Goal: Information Seeking & Learning: Learn about a topic

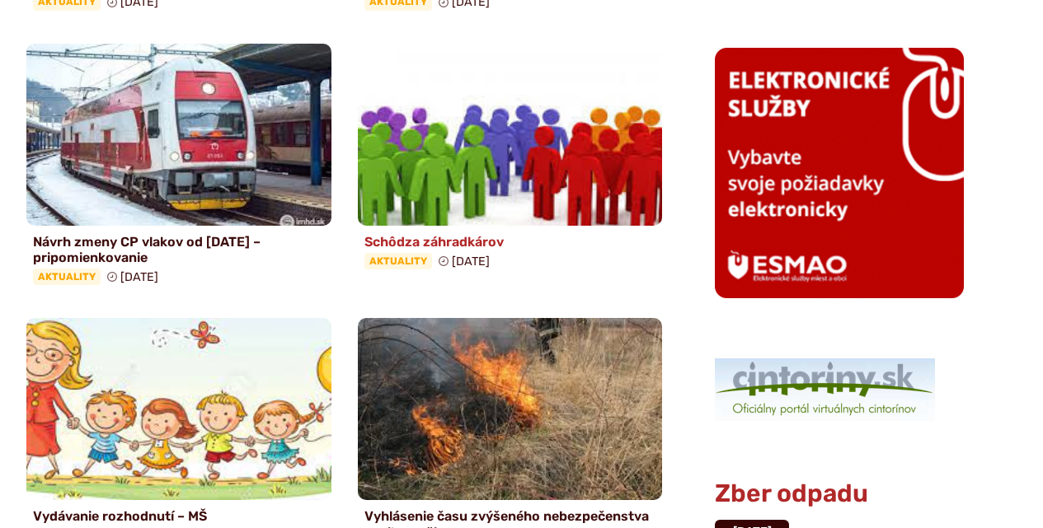
scroll to position [1154, 0]
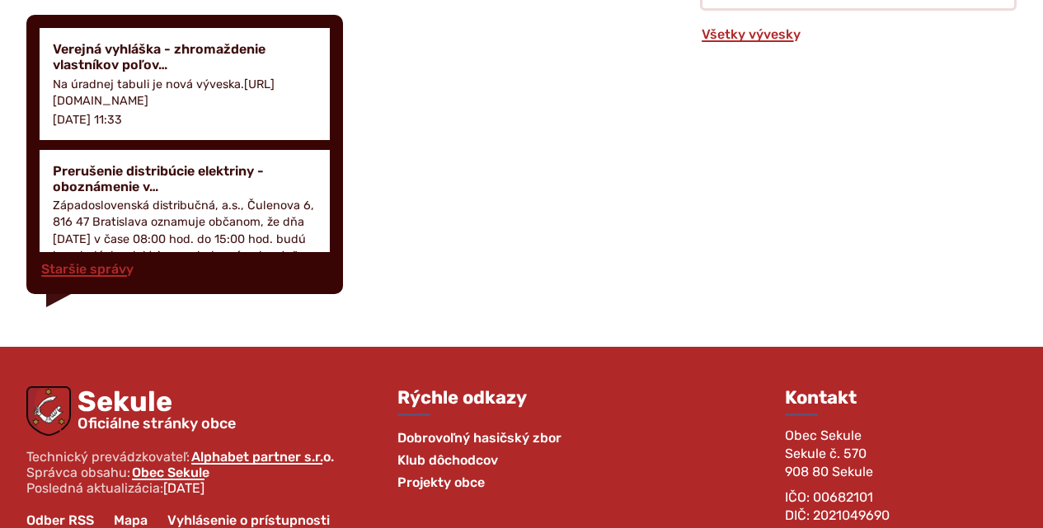
scroll to position [2638, 0]
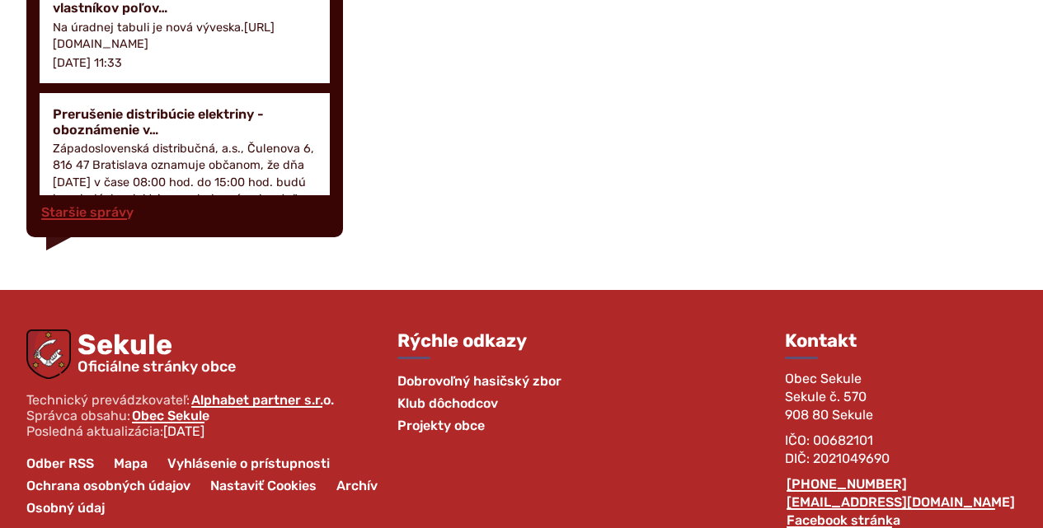
click at [432, 400] on span "Klub dôchodcov" at bounding box center [447, 403] width 101 height 22
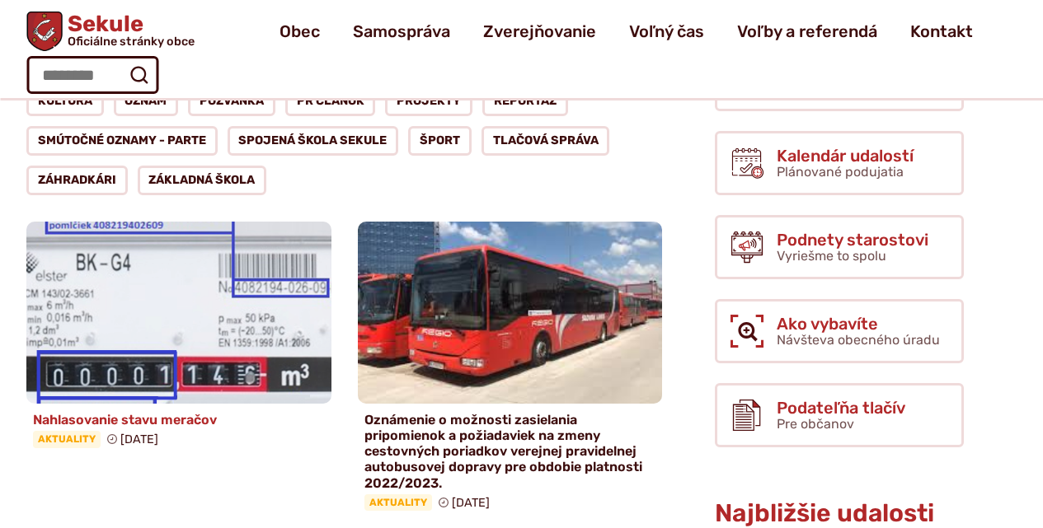
scroll to position [165, 0]
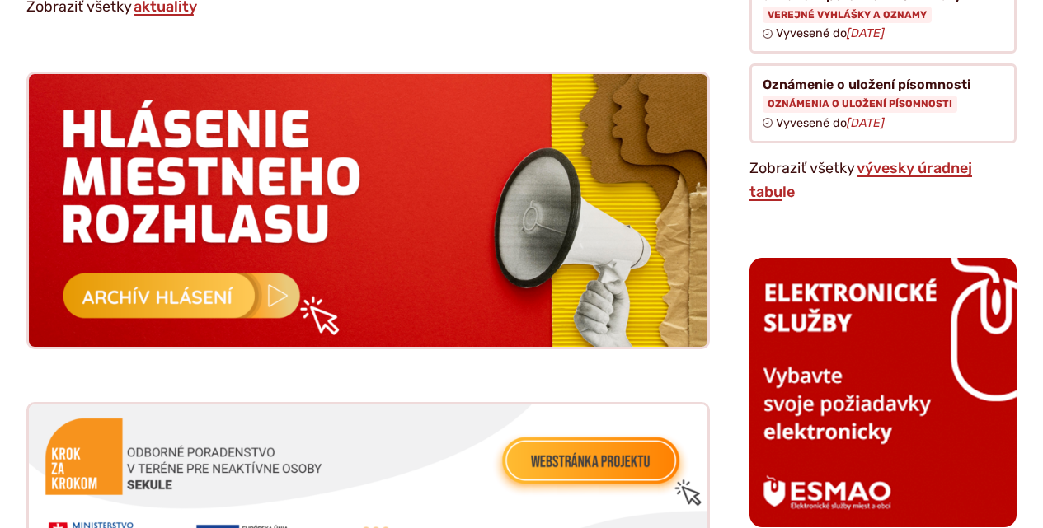
scroll to position [1649, 0]
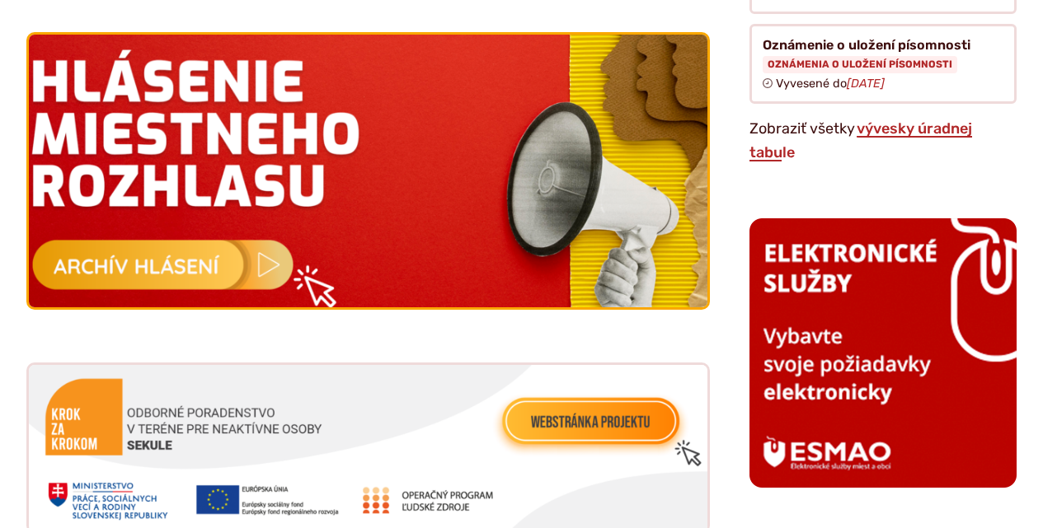
click at [151, 258] on img at bounding box center [368, 171] width 746 height 300
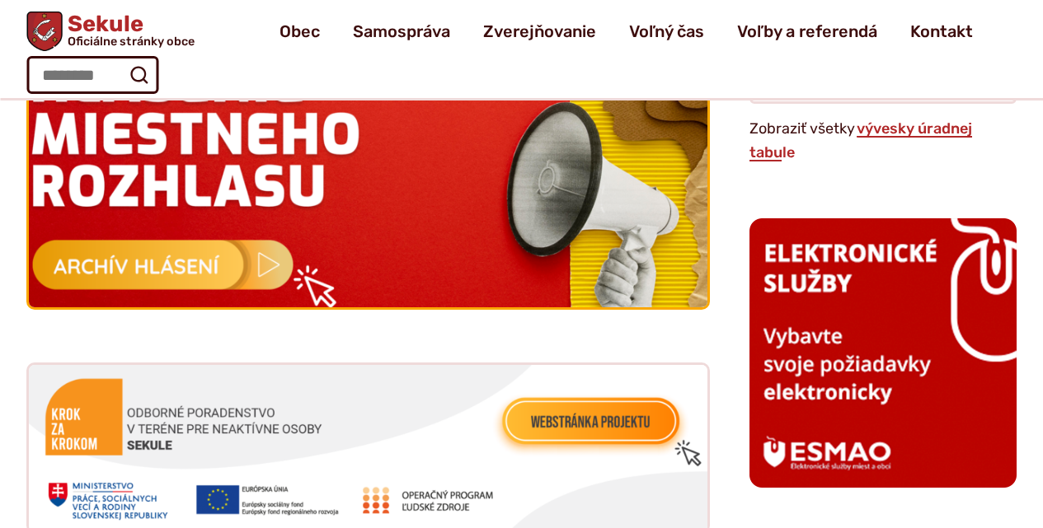
click at [212, 245] on img at bounding box center [368, 171] width 746 height 300
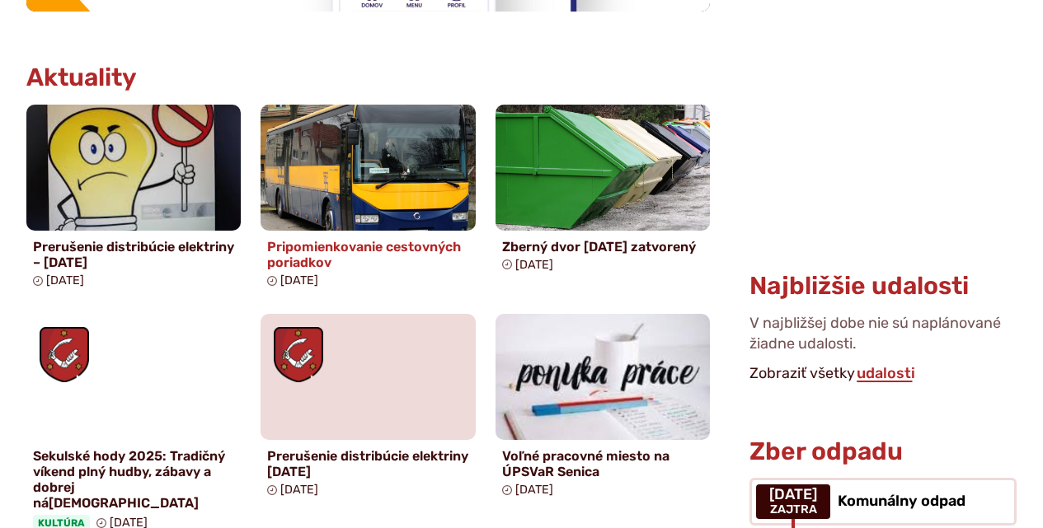
scroll to position [989, 0]
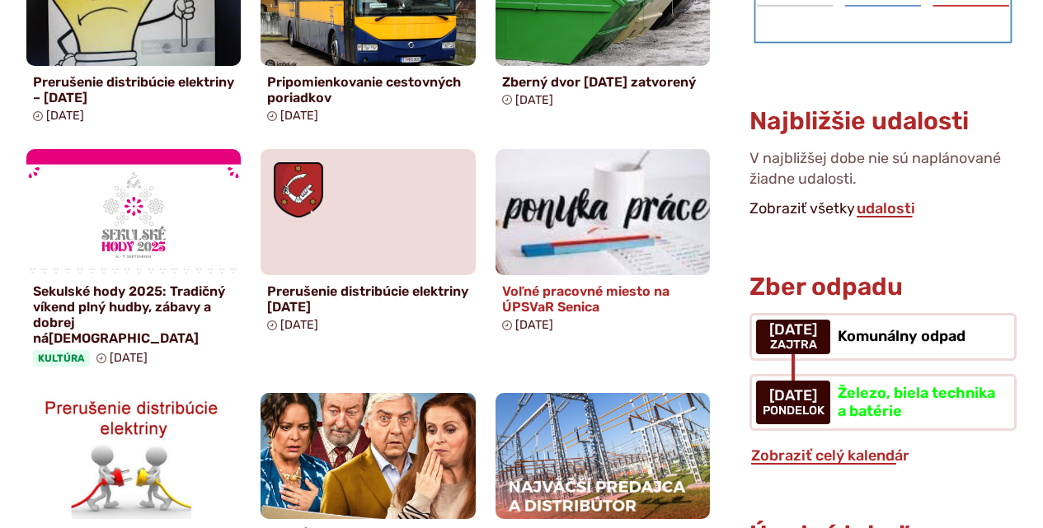
click at [561, 288] on h4 "Voľné pracovné miesto na ÚPSVaR Senica" at bounding box center [602, 299] width 201 height 31
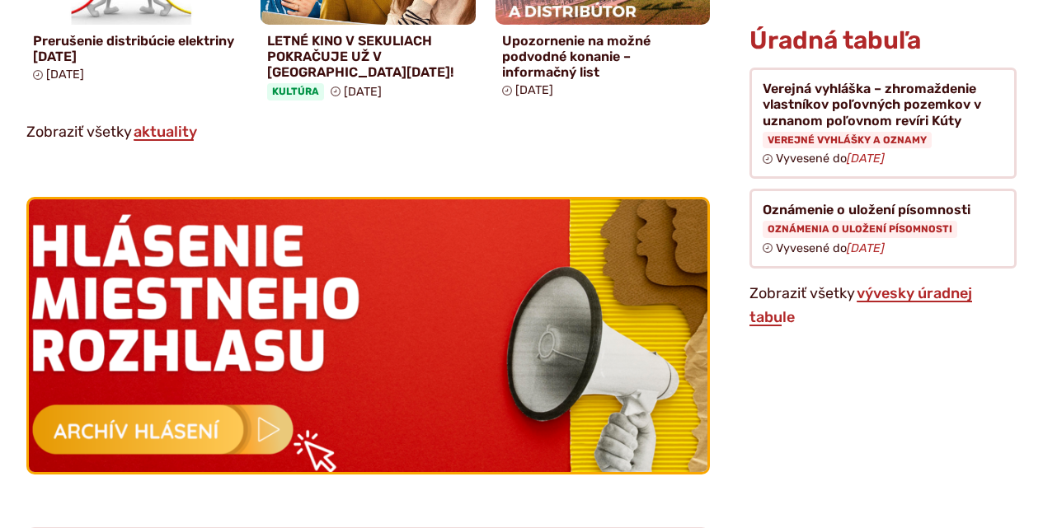
scroll to position [1649, 0]
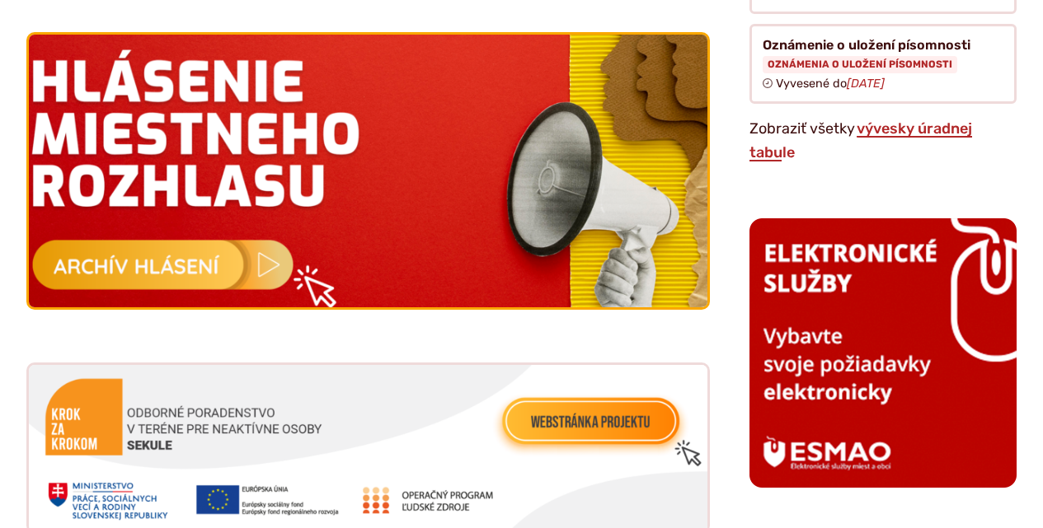
click at [160, 237] on img at bounding box center [368, 171] width 746 height 300
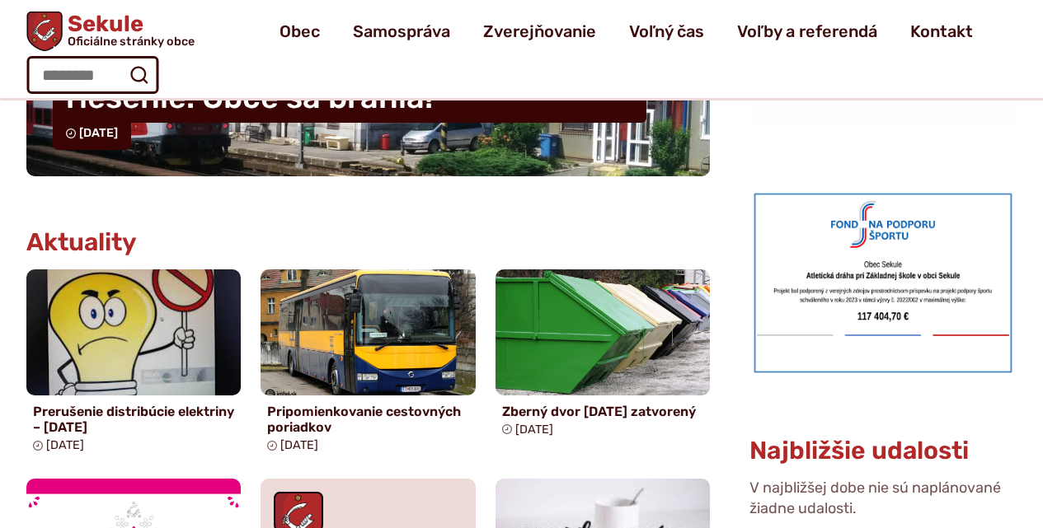
scroll to position [495, 0]
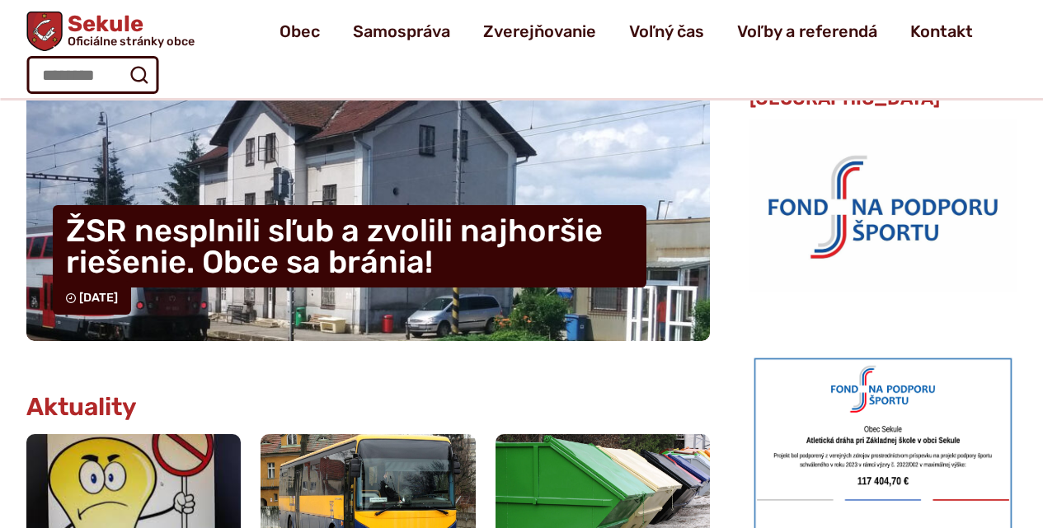
click at [329, 279] on h4 "ŽSR nesplnili sľub a zvolili najhoršie riešenie. Obce sa bránia!" at bounding box center [350, 246] width 594 height 82
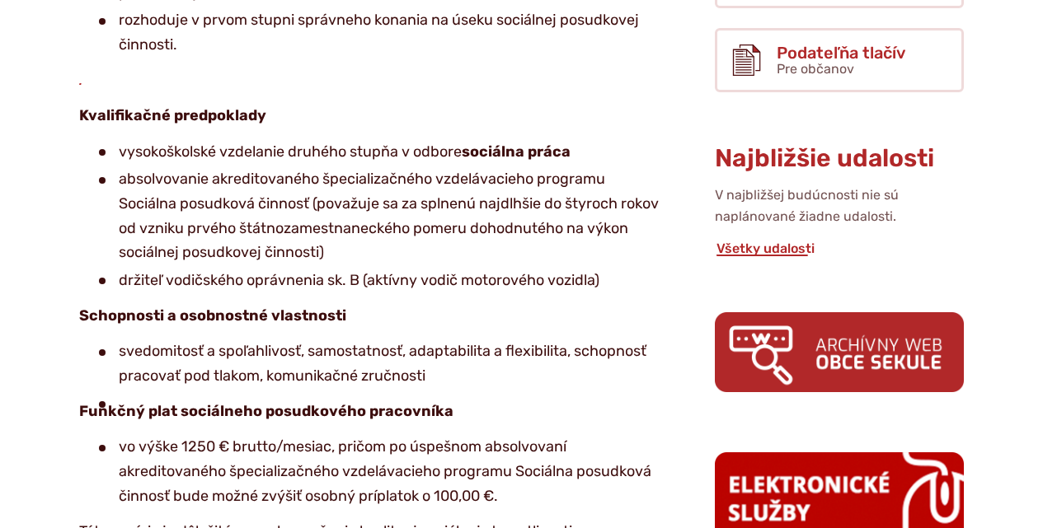
scroll to position [824, 0]
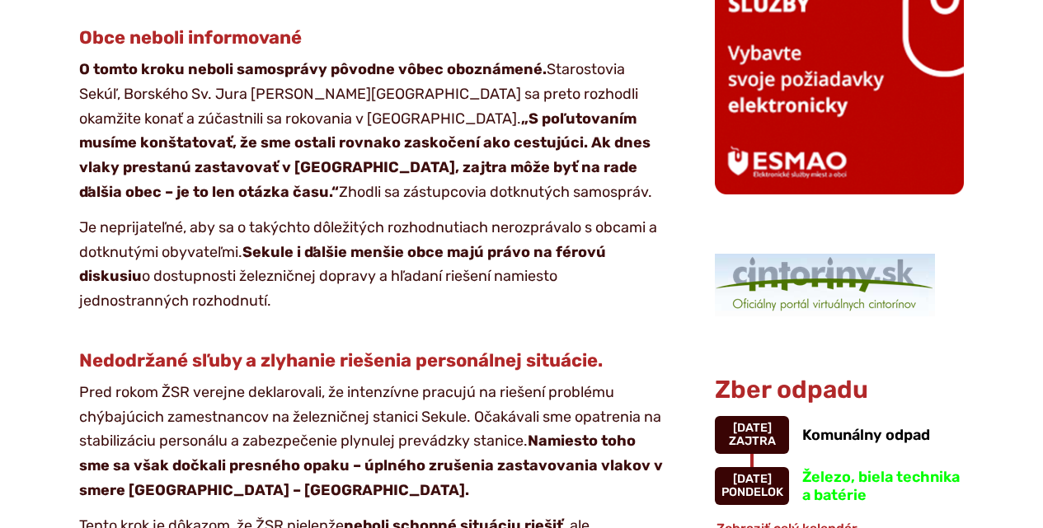
scroll to position [1484, 0]
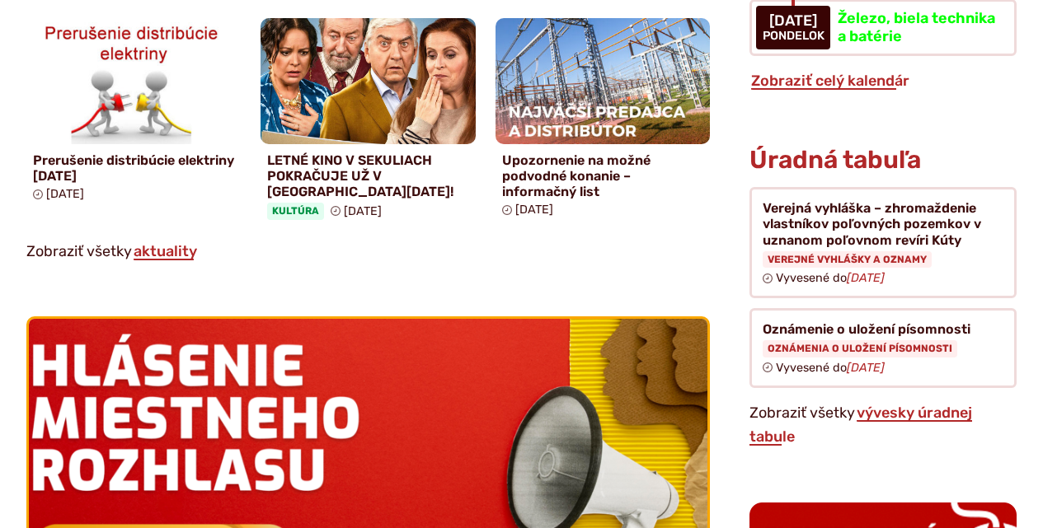
scroll to position [1649, 0]
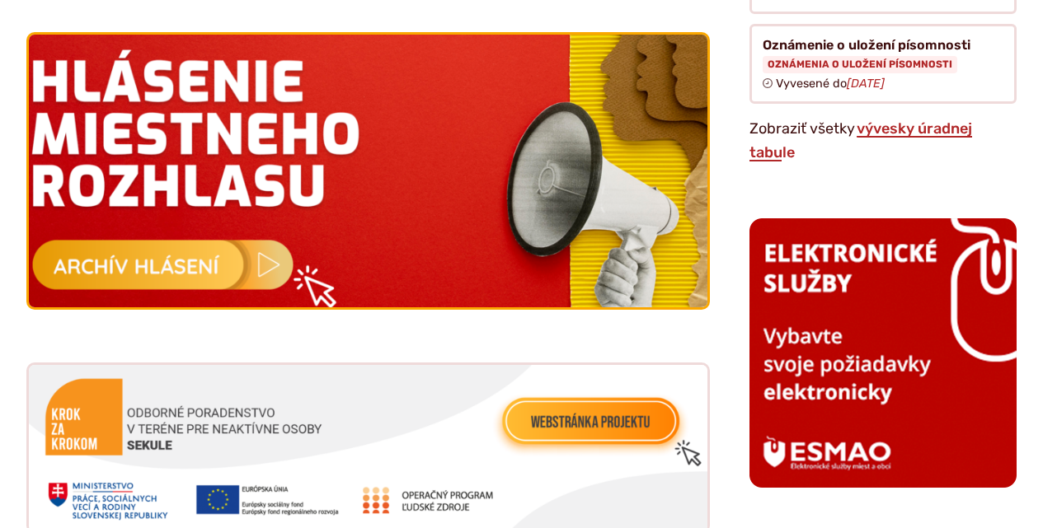
click at [150, 235] on img at bounding box center [368, 171] width 746 height 300
